Goal: Information Seeking & Learning: Learn about a topic

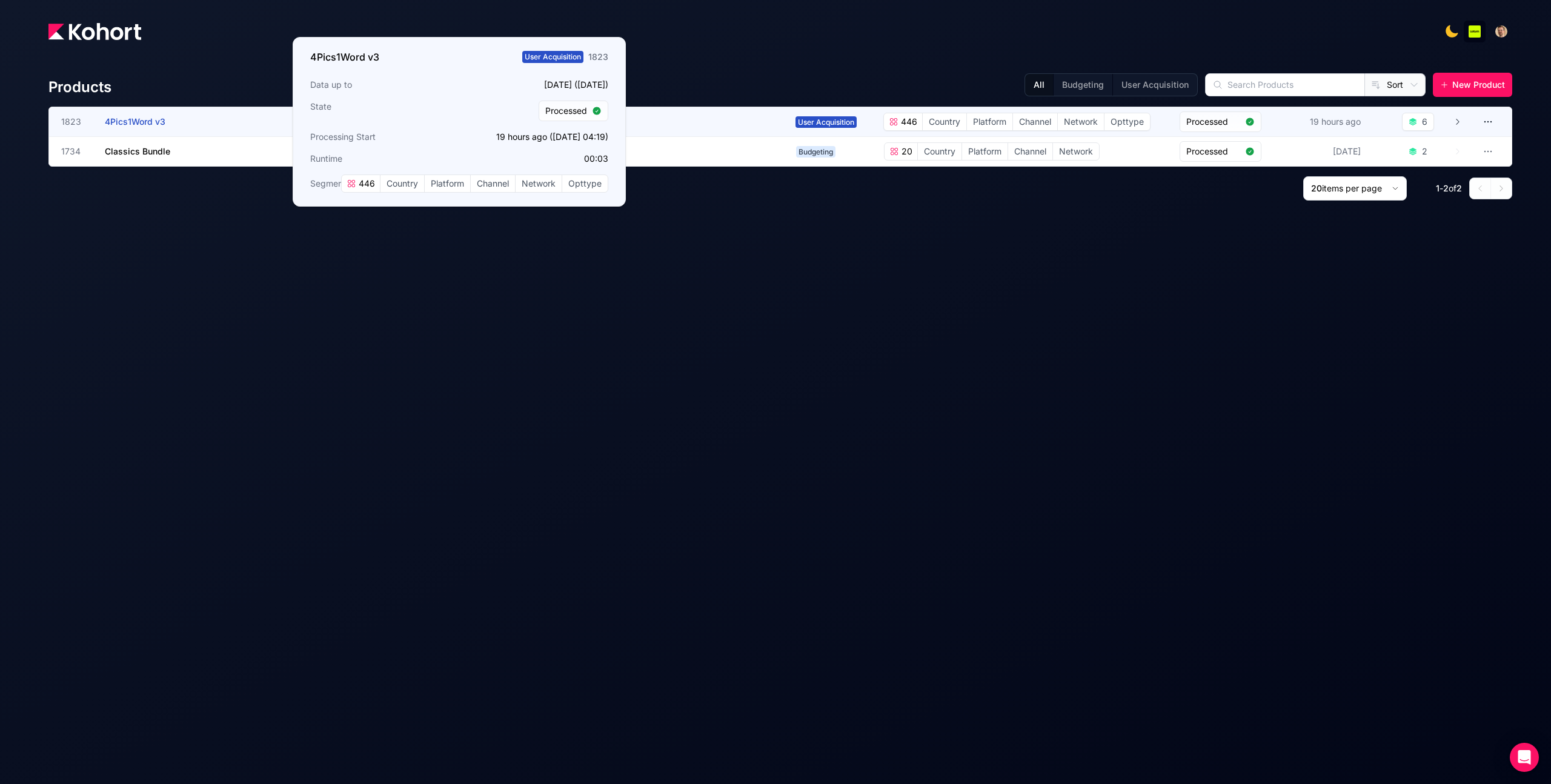
click at [151, 122] on span "4Pics1Word v3" at bounding box center [135, 122] width 61 height 10
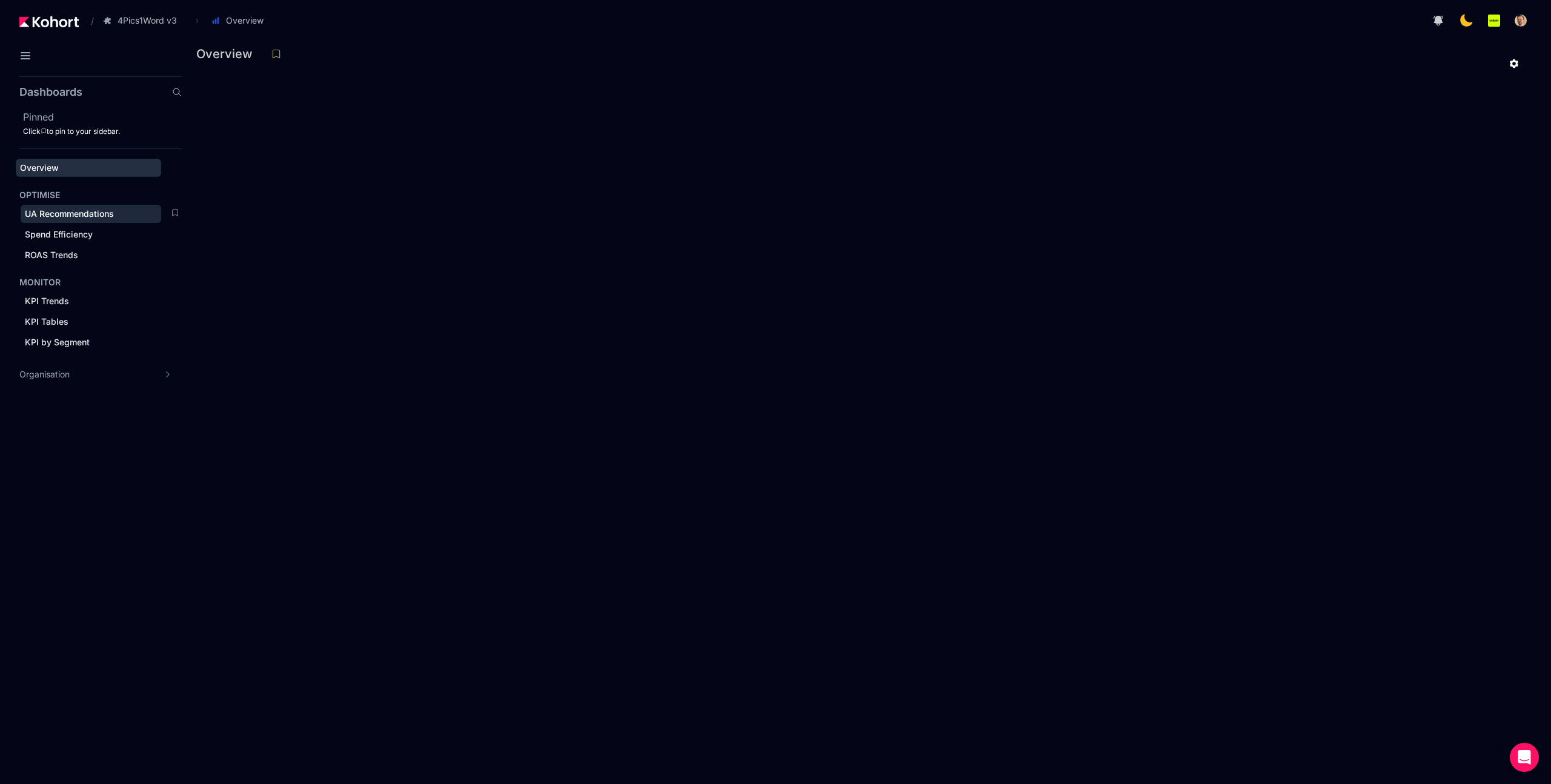
click at [83, 217] on span "UA Recommendations" at bounding box center [69, 214] width 89 height 10
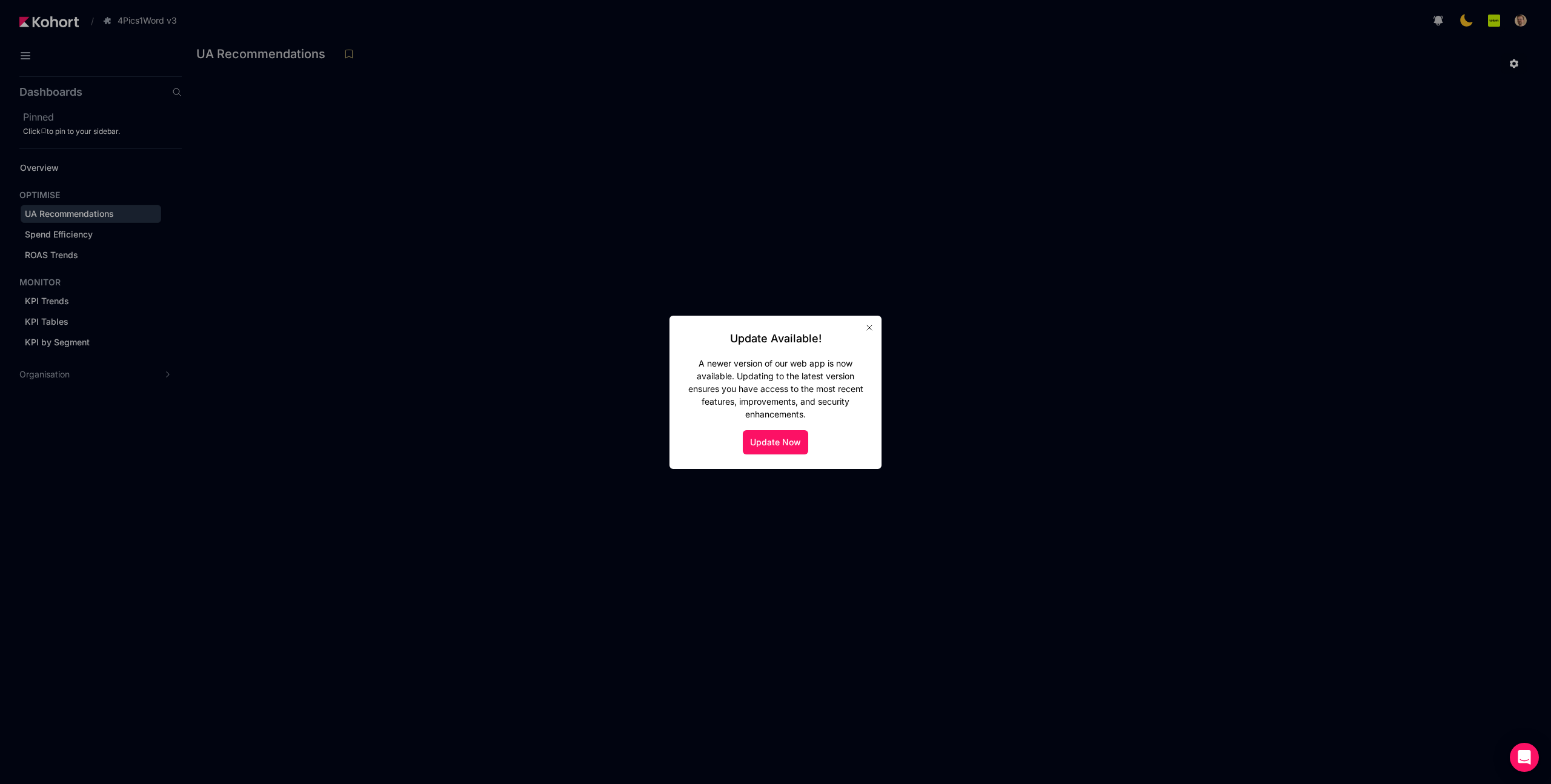
click at [866, 326] on icon "button" at bounding box center [869, 327] width 10 height 10
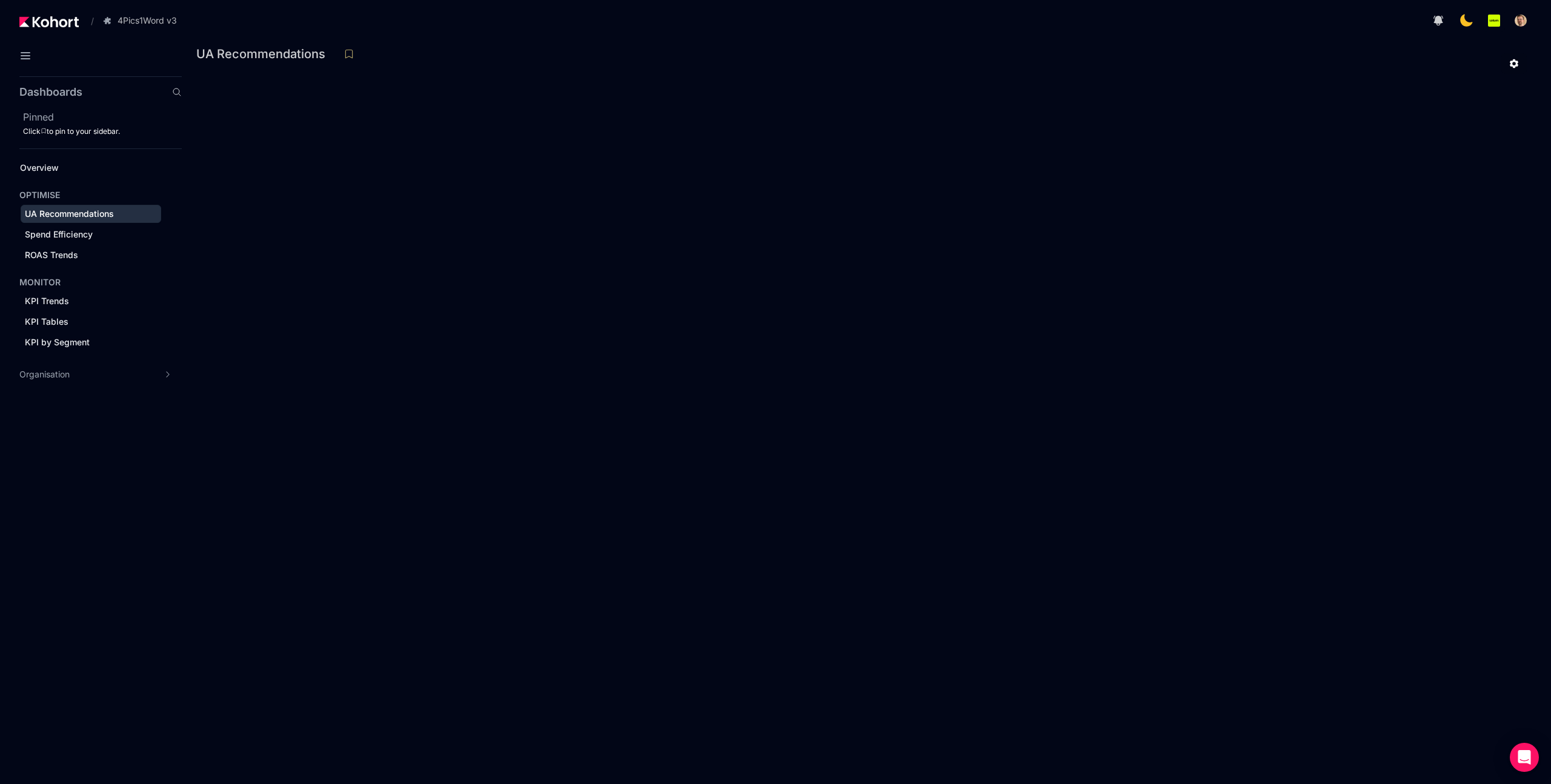
click at [84, 576] on aside "Dashboards Pinned Click to pin to your sidebar. Overview OPTIMISE UA Recommenda…" at bounding box center [90, 427] width 182 height 712
click at [675, 69] on div "0. Legacy ROAS Table" at bounding box center [866, 57] width 1340 height 25
click at [88, 250] on div "ROAS Trends" at bounding box center [90, 255] width 132 height 12
